Goal: Check status: Verify the current state of an ongoing process or item

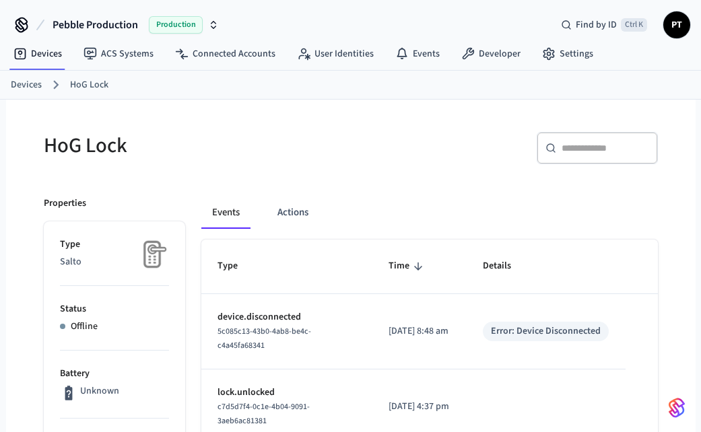
click at [26, 83] on link "Devices" at bounding box center [26, 85] width 31 height 14
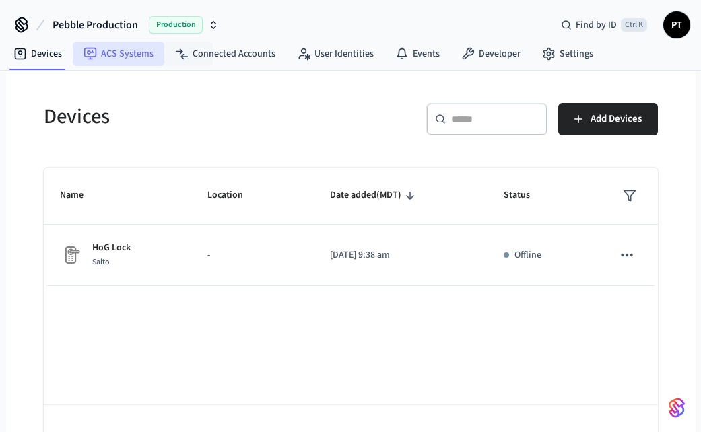
click at [151, 63] on link "ACS Systems" at bounding box center [119, 54] width 92 height 24
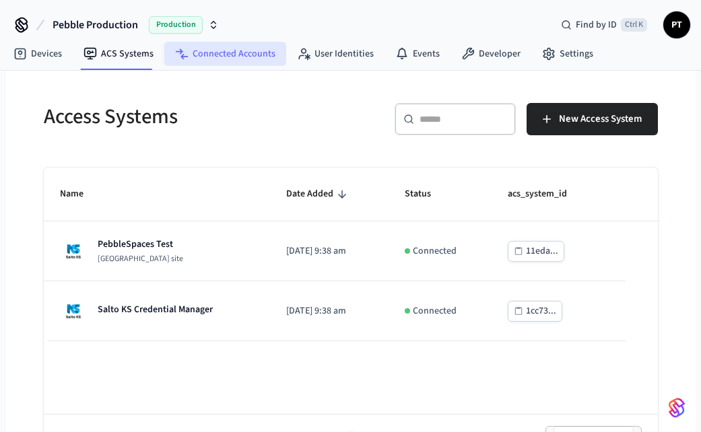
click at [231, 54] on link "Connected Accounts" at bounding box center [225, 54] width 122 height 24
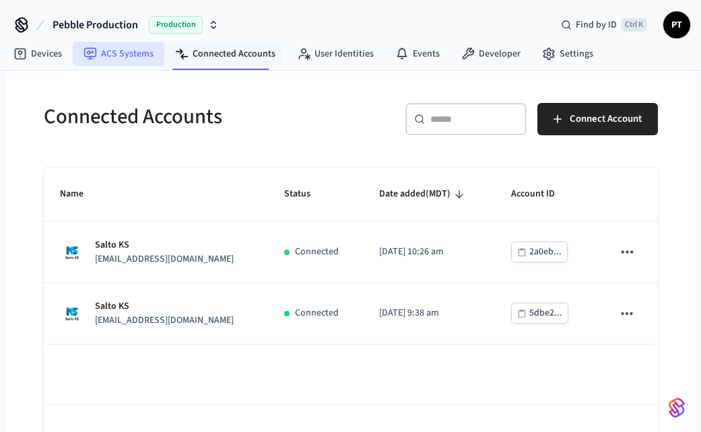
click at [96, 55] on icon at bounding box center [90, 54] width 12 height 12
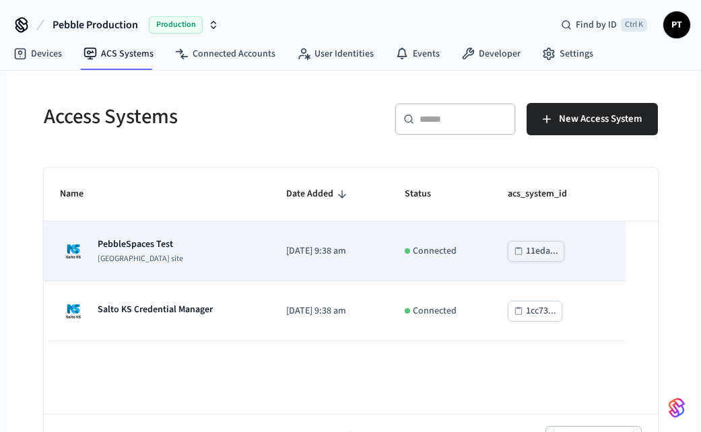
click at [188, 252] on div "PebbleSpaces Test Salto KS site" at bounding box center [157, 251] width 194 height 27
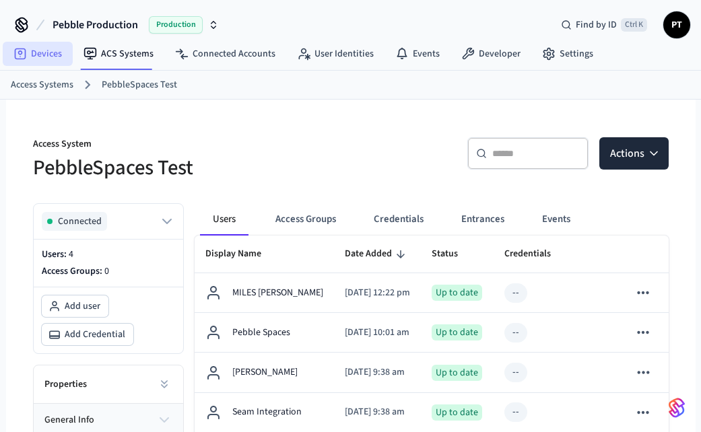
click at [32, 58] on link "Devices" at bounding box center [38, 54] width 70 height 24
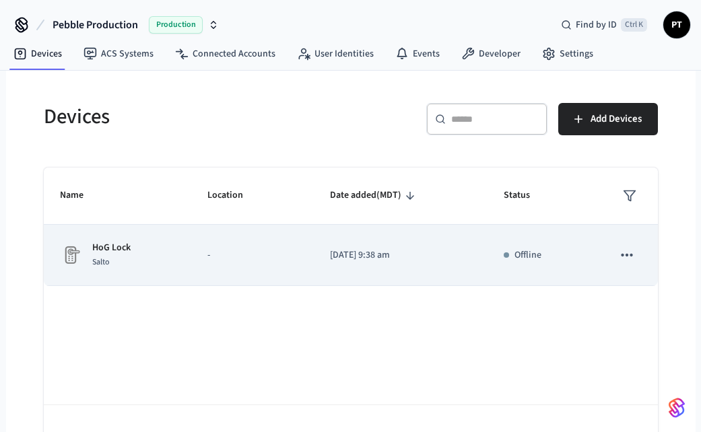
click at [181, 238] on td "HoG Lock Salto" at bounding box center [117, 255] width 147 height 61
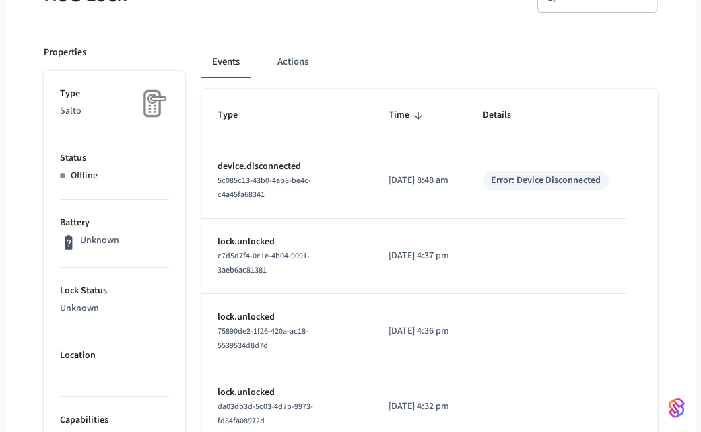
scroll to position [153, 0]
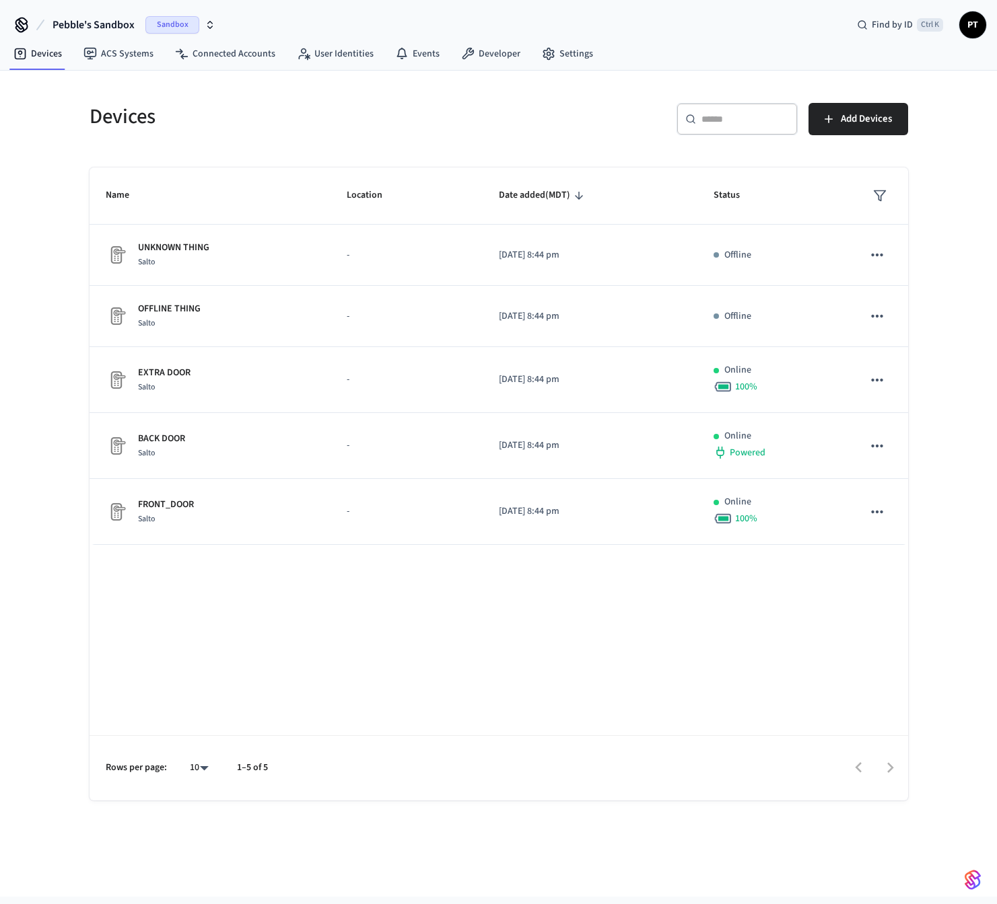
click at [186, 24] on span "Sandbox" at bounding box center [172, 24] width 54 height 17
click at [184, 88] on span "Production" at bounding box center [184, 86] width 54 height 17
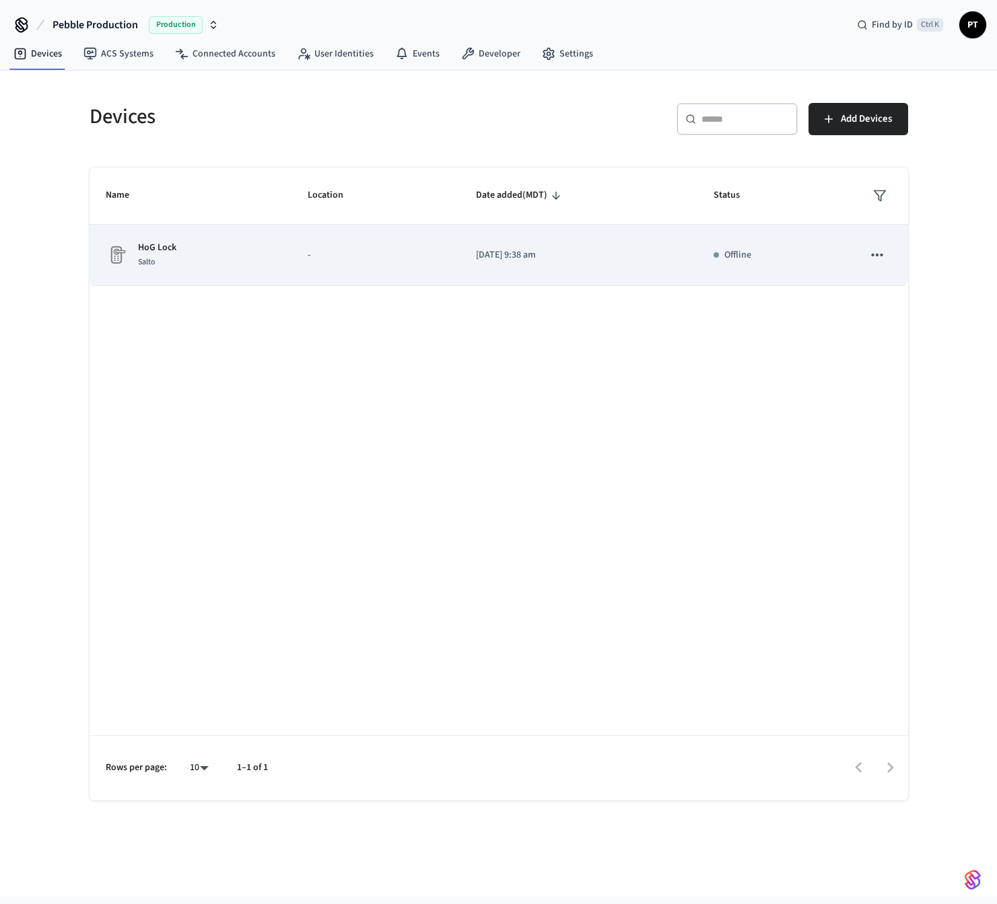
click at [265, 278] on td "HoG Lock Salto" at bounding box center [191, 255] width 203 height 61
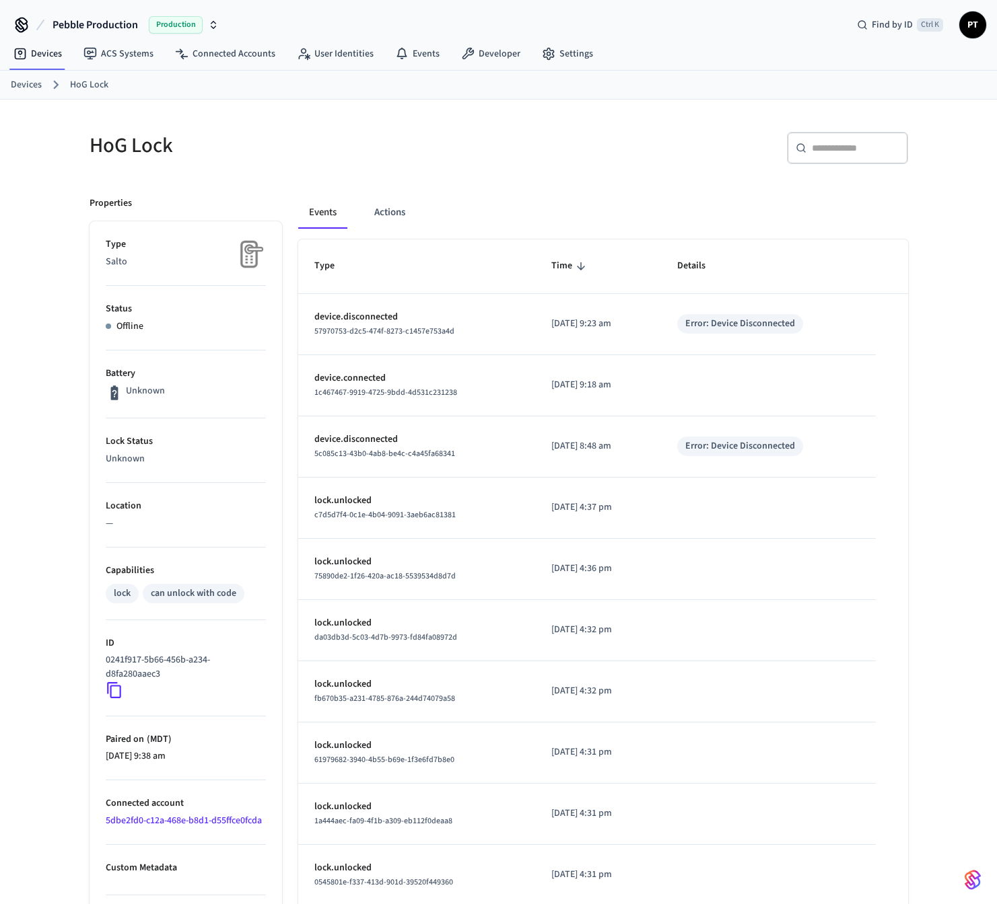
click at [900, 561] on table "Type Time Details device.disconnected 57970753-d2c5-474f-8273-c1457e753a4d 2025…" at bounding box center [603, 573] width 610 height 666
click at [394, 217] on button "Actions" at bounding box center [389, 213] width 52 height 32
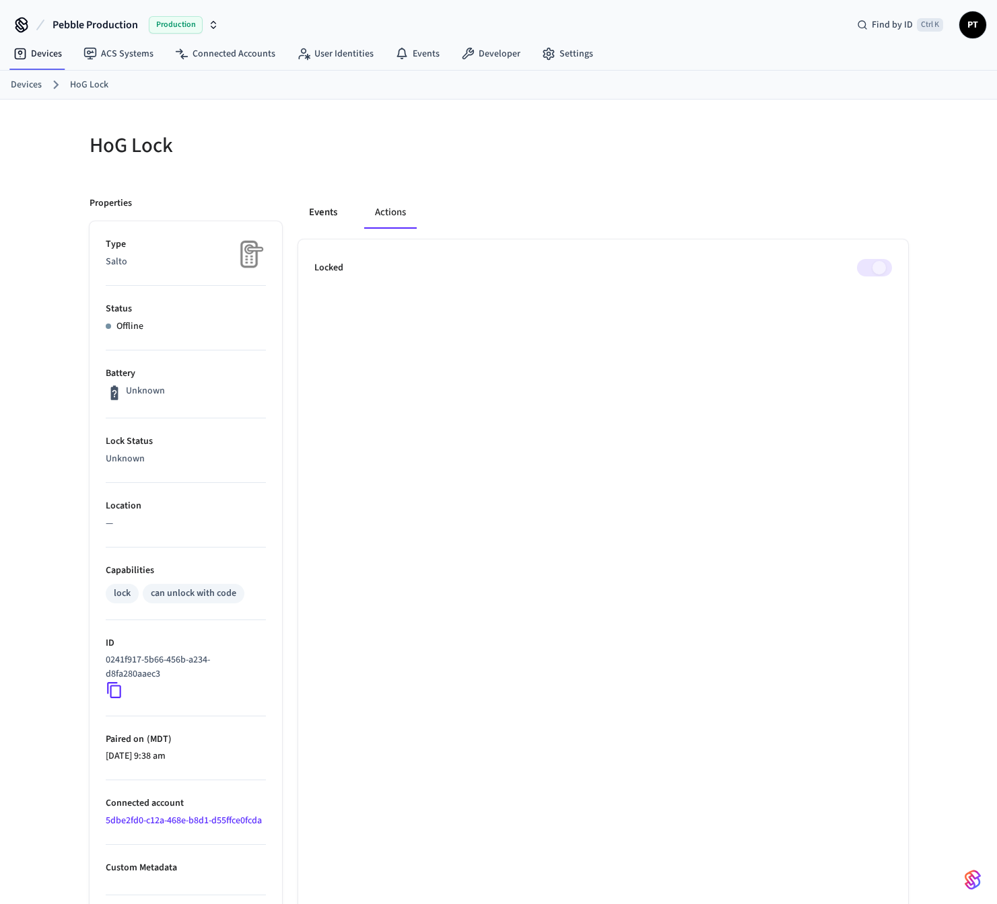
click at [314, 211] on button "Events" at bounding box center [323, 213] width 50 height 32
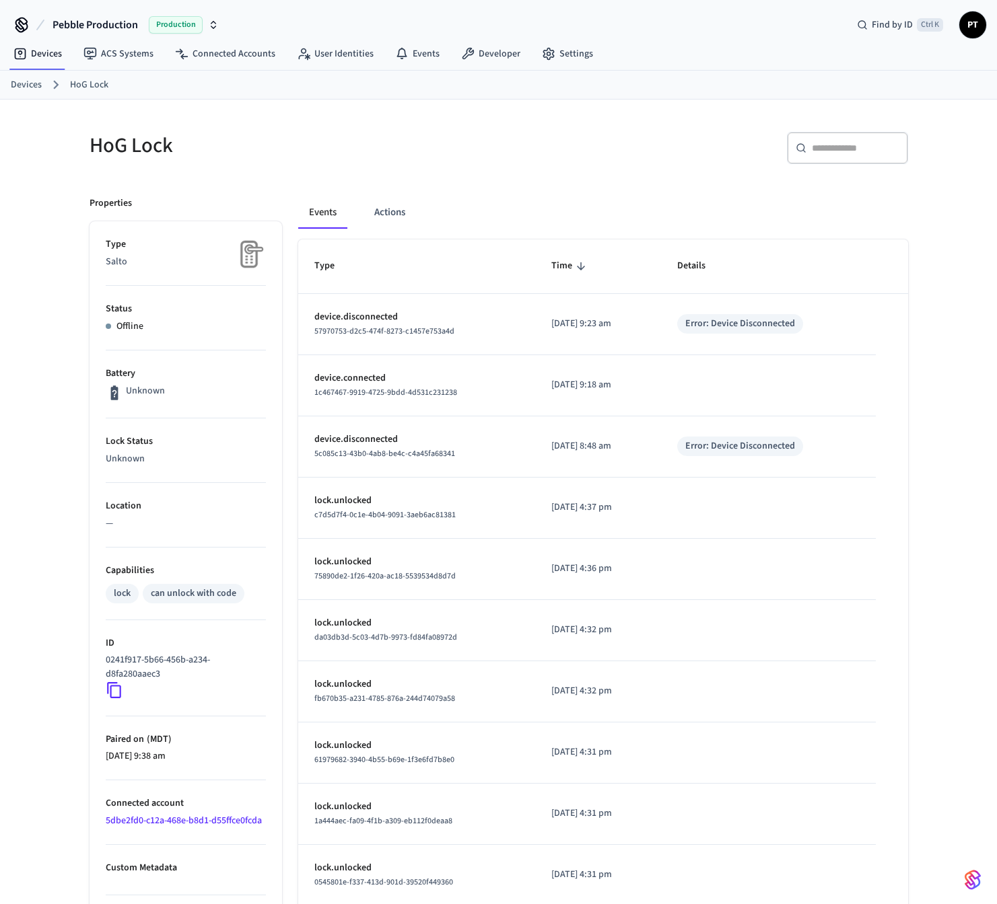
click at [919, 361] on div "HoG Lock ​ ​ Properties Type Salto Status Offline Battery Unknown Lock Status U…" at bounding box center [498, 537] width 861 height 874
click at [421, 176] on div "HoG Lock ​ ​ Properties Type Salto Status Offline Battery Unknown Lock Status U…" at bounding box center [499, 545] width 840 height 858
click at [31, 88] on link "Devices" at bounding box center [26, 85] width 31 height 14
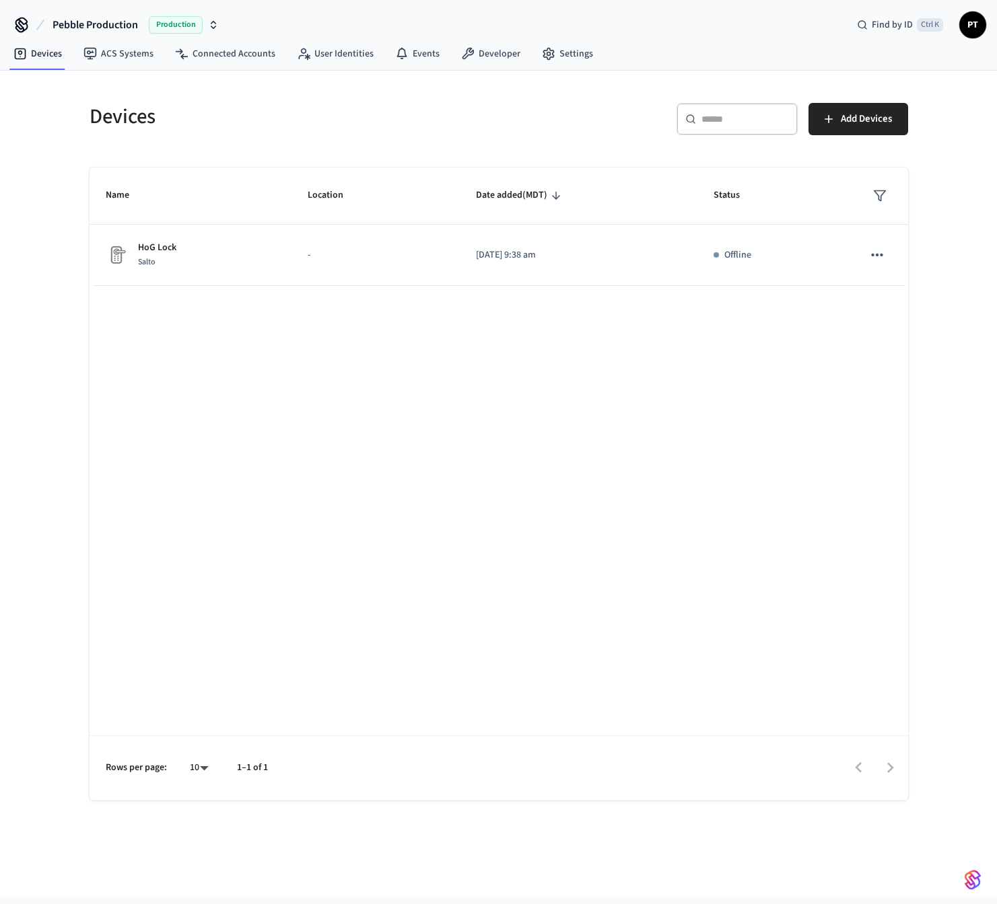
click at [70, 81] on div "Devices ​ ​ Add Devices Name Location Date added (MDT) Status HoG Lock Salto - …" at bounding box center [498, 436] width 861 height 730
click at [85, 78] on div "Devices ​ ​ Add Devices Name Location Date added (MDT) Status HoG Lock Salto - …" at bounding box center [498, 436] width 861 height 730
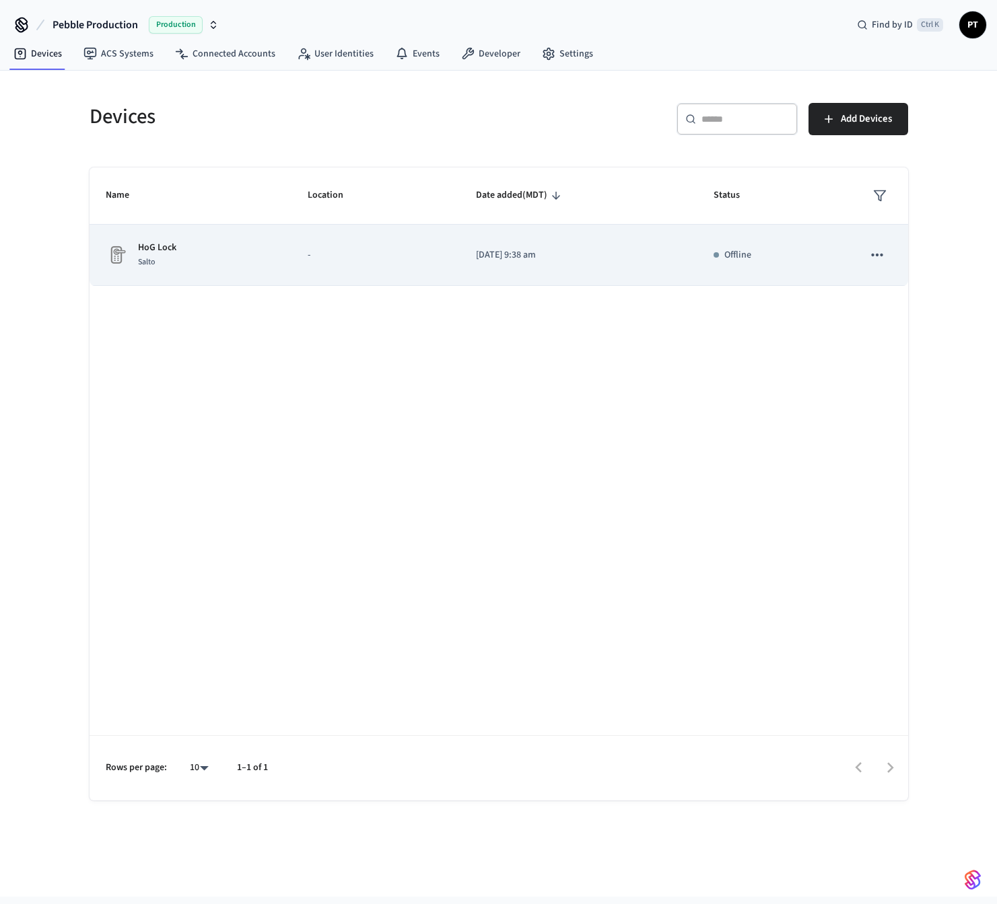
click at [194, 248] on div "HoG Lock Salto" at bounding box center [191, 255] width 170 height 28
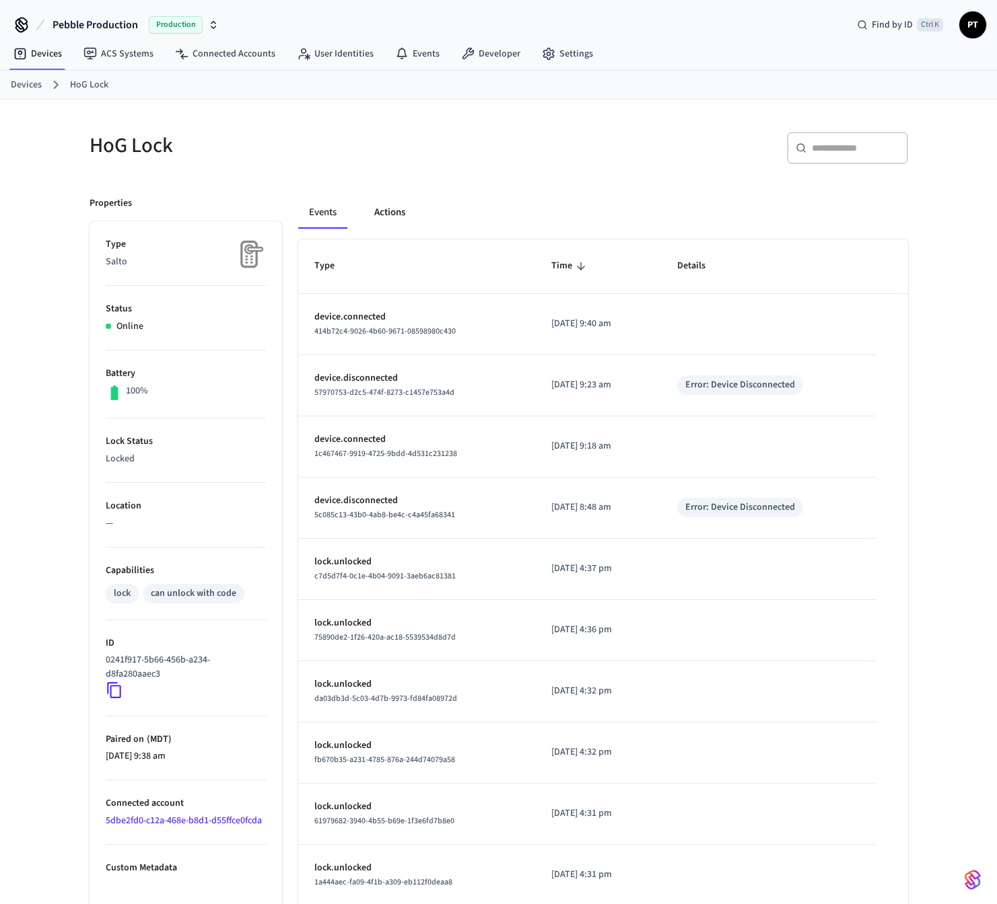
click at [398, 209] on button "Actions" at bounding box center [389, 213] width 52 height 32
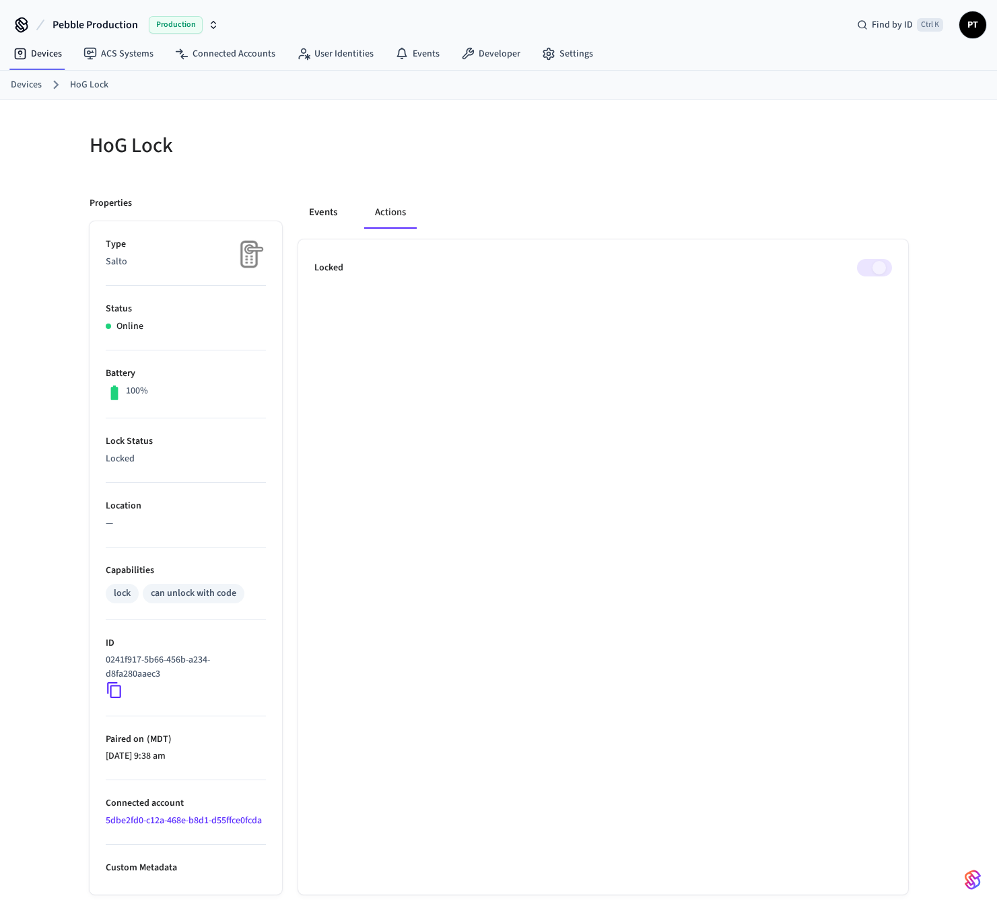
click at [328, 215] on button "Events" at bounding box center [323, 213] width 50 height 32
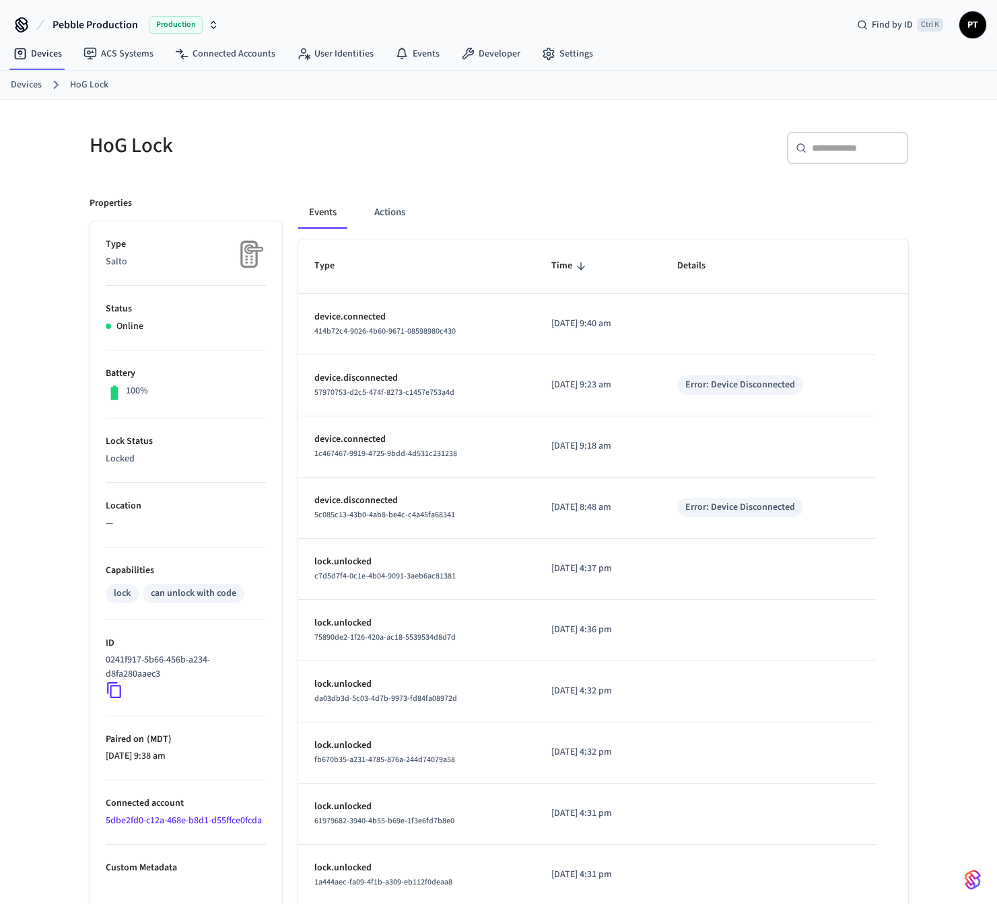
click at [36, 87] on link "Devices" at bounding box center [26, 85] width 31 height 14
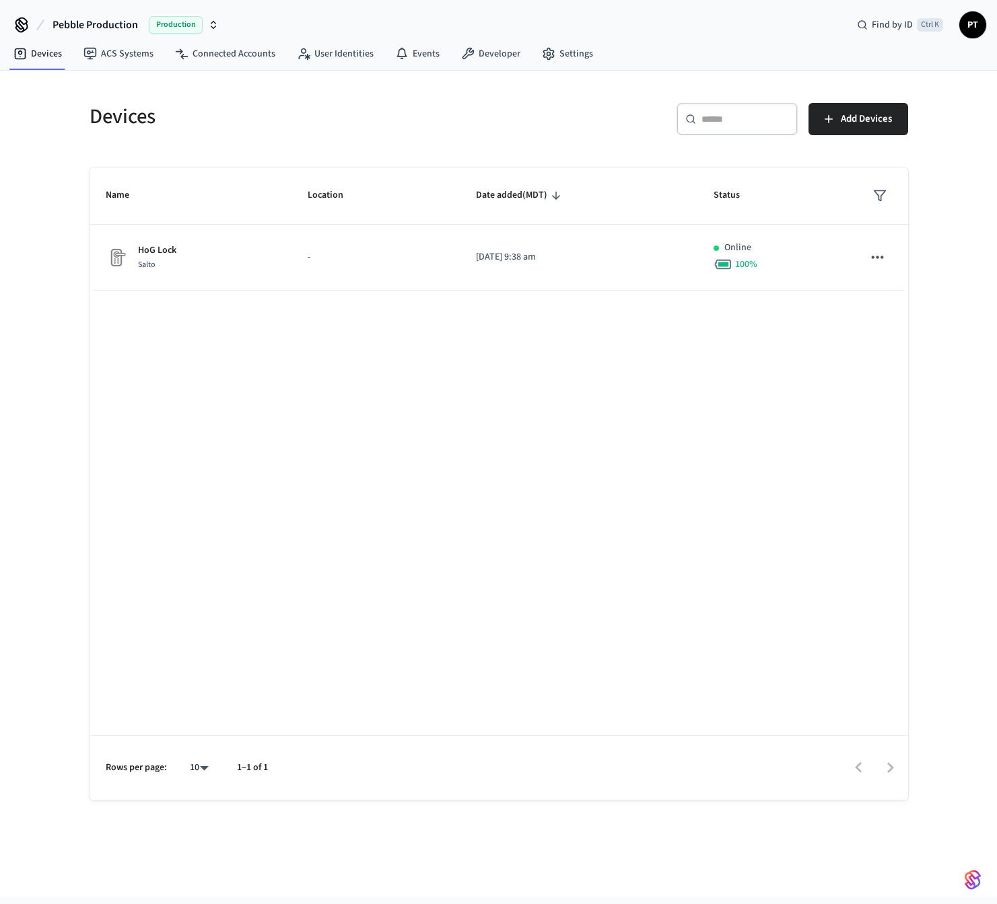
click at [338, 561] on div "Name Location Date added (MDT) Status [GEOGRAPHIC_DATA] Salto - [DATE] 9:38 am …" at bounding box center [499, 484] width 818 height 633
click at [709, 496] on div "Name Location Date added (MDT) Status [GEOGRAPHIC_DATA] Salto - [DATE] 9:38 am …" at bounding box center [499, 484] width 818 height 633
